Goal: Task Accomplishment & Management: Manage account settings

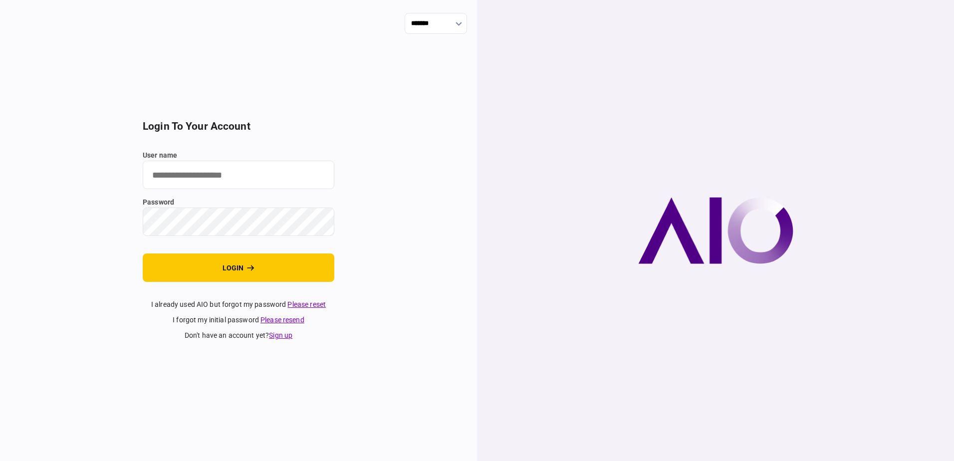
type input "**********"
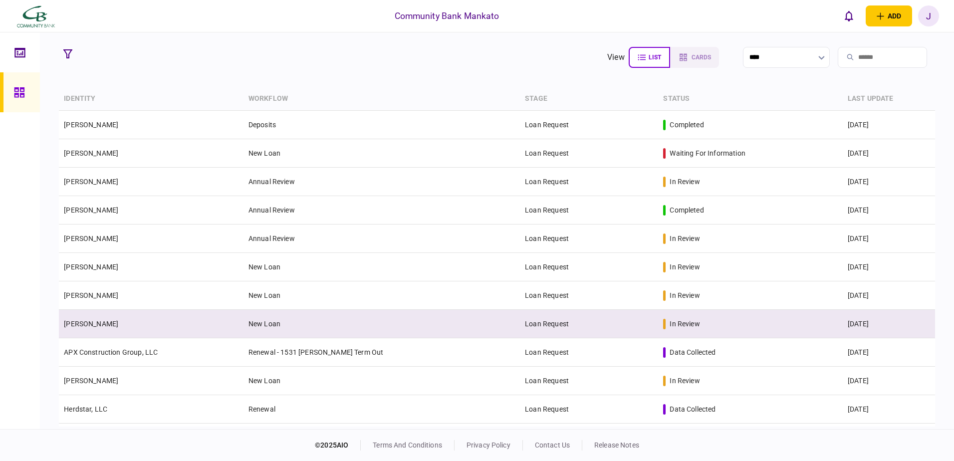
click at [255, 323] on td "New Loan" at bounding box center [381, 324] width 276 height 28
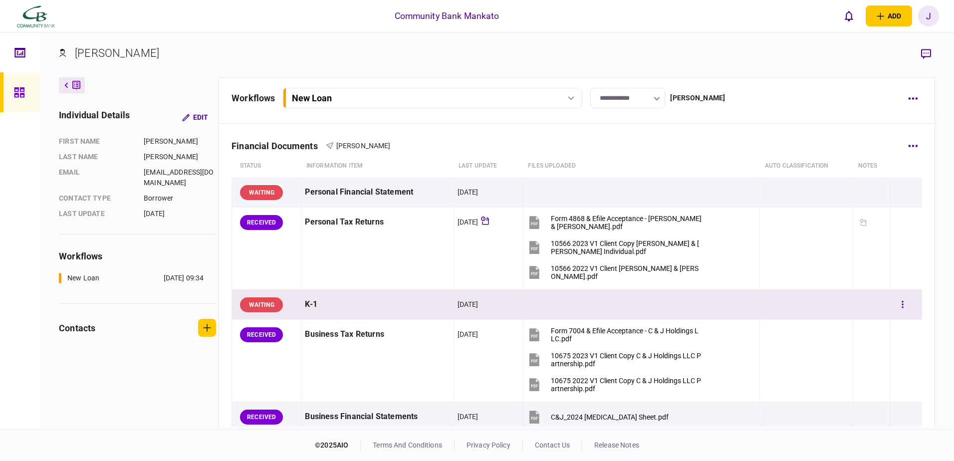
scroll to position [50, 0]
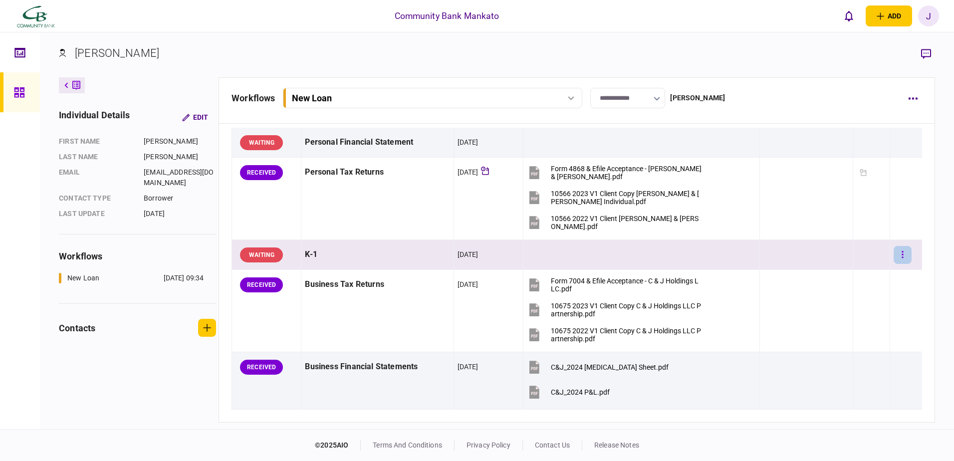
click at [900, 259] on button "button" at bounding box center [902, 255] width 18 height 18
click at [924, 141] on div at bounding box center [477, 230] width 954 height 461
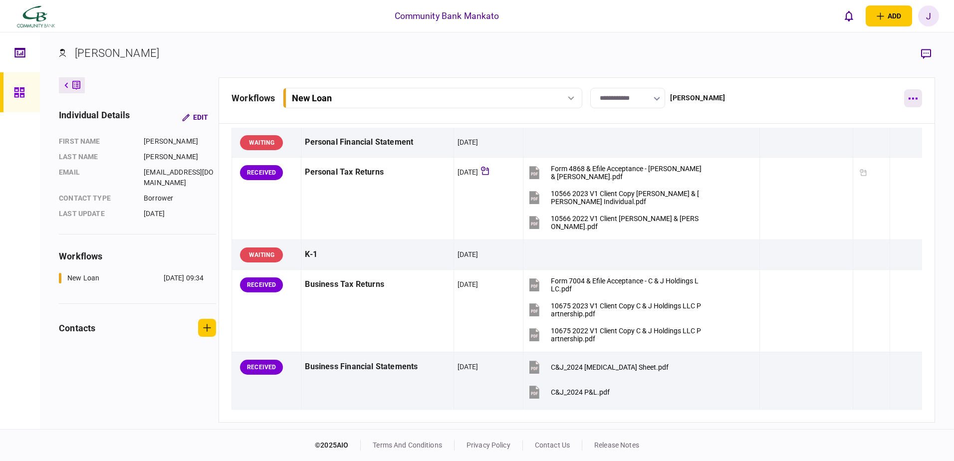
click at [912, 97] on icon "button" at bounding box center [912, 98] width 9 height 2
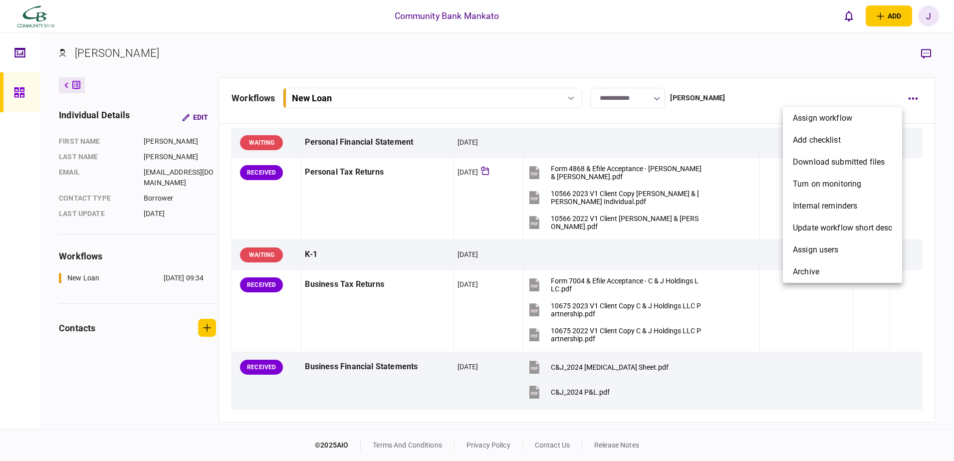
click at [550, 116] on div at bounding box center [477, 230] width 954 height 461
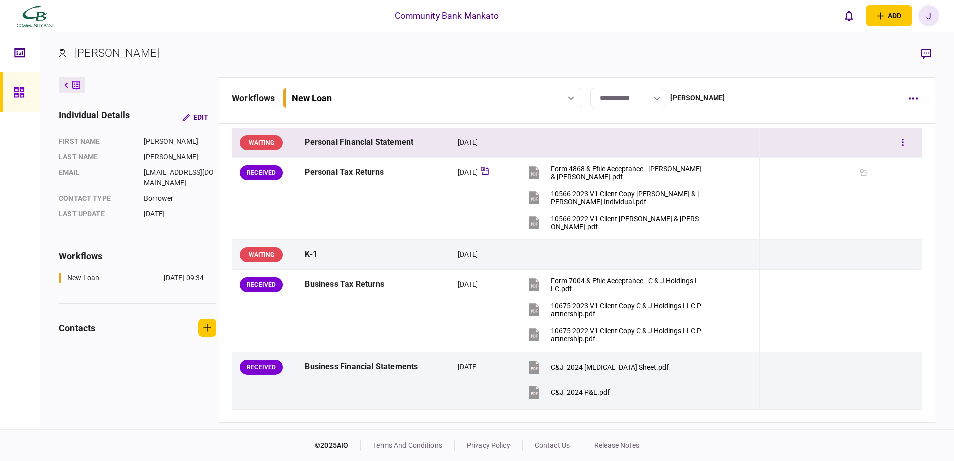
scroll to position [0, 0]
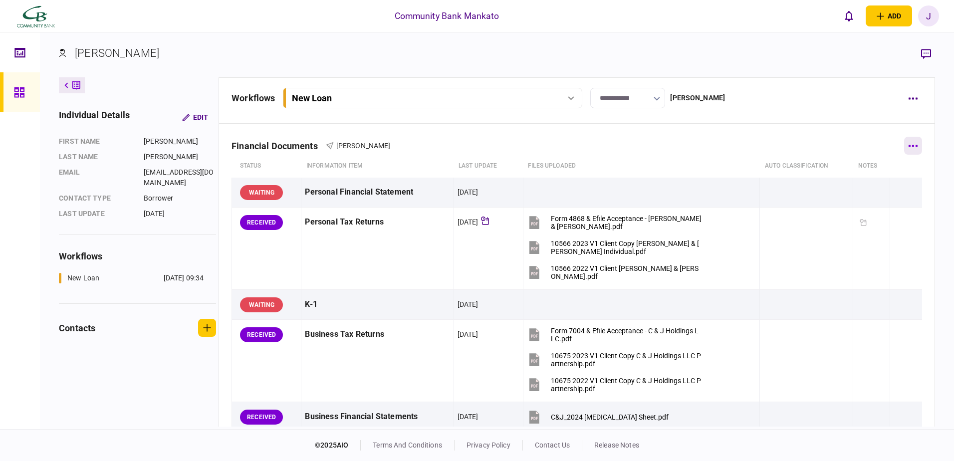
click at [909, 147] on icon "button" at bounding box center [912, 146] width 9 height 2
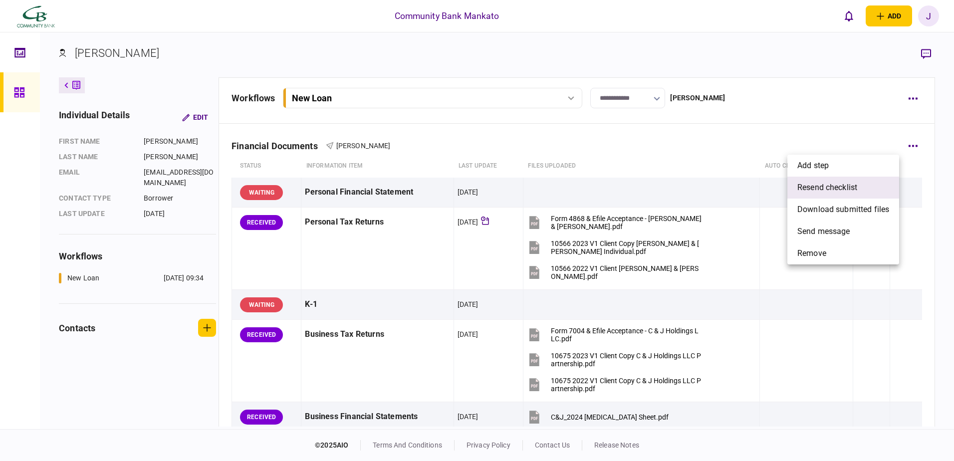
click at [864, 185] on li "resend checklist" at bounding box center [843, 188] width 112 height 22
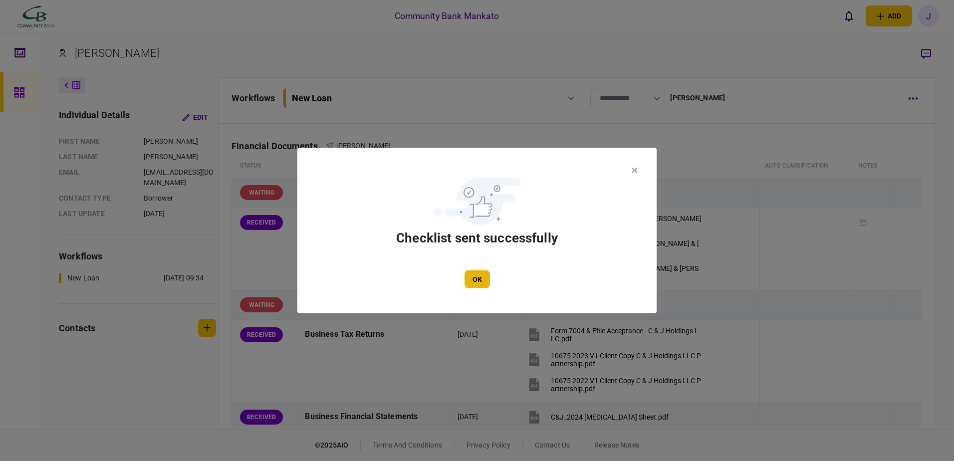
click at [466, 276] on button "OK" at bounding box center [476, 279] width 25 height 18
